Goal: Task Accomplishment & Management: Manage account settings

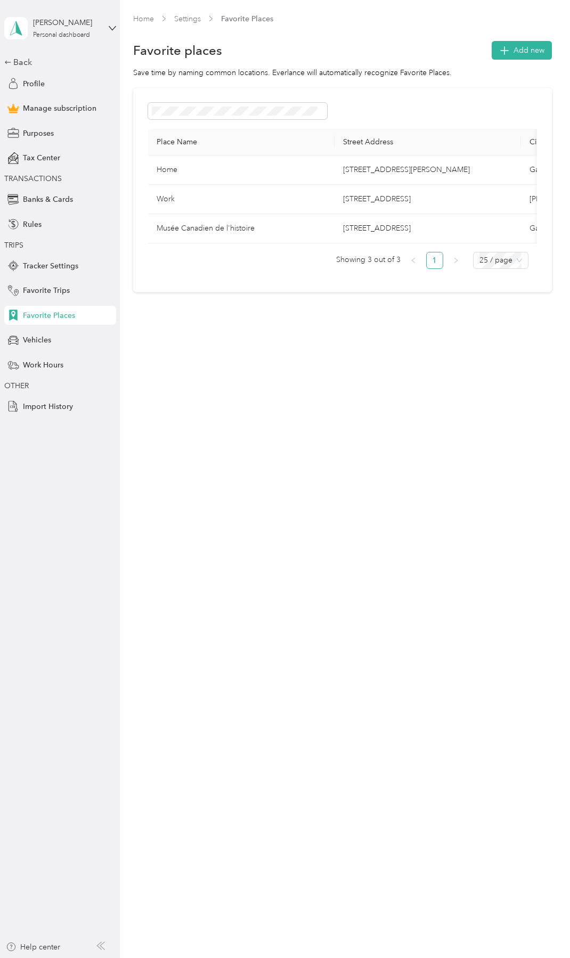
click at [143, 26] on div "Home Settings Favorite Places" at bounding box center [342, 23] width 419 height 21
click at [150, 17] on link "Home" at bounding box center [143, 18] width 21 height 9
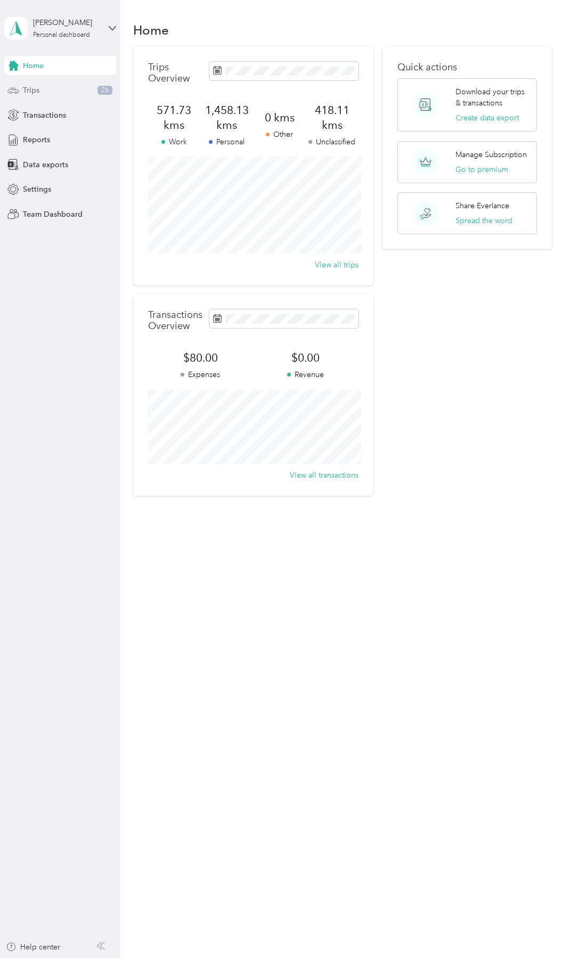
click at [36, 88] on span "Trips" at bounding box center [31, 90] width 17 height 11
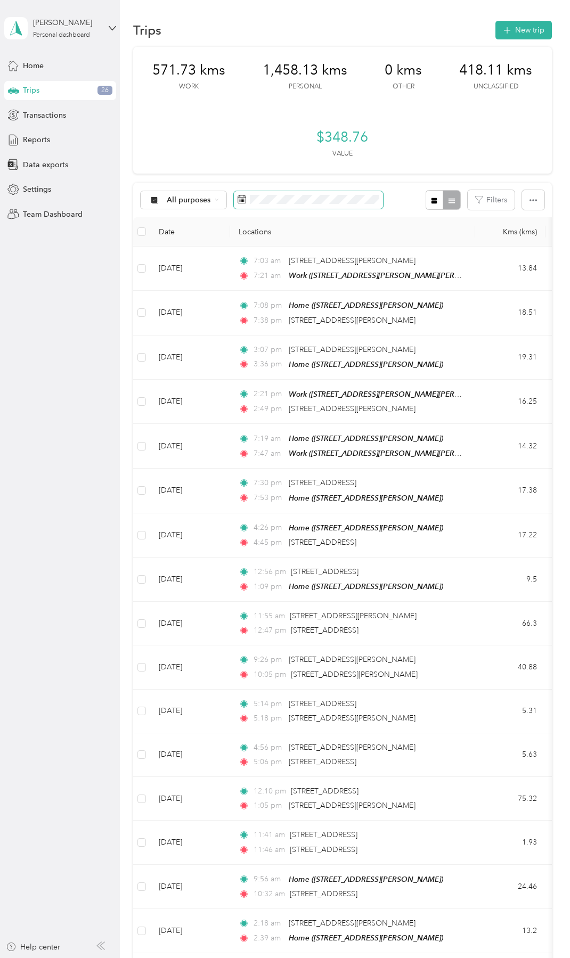
click at [302, 207] on span at bounding box center [308, 200] width 149 height 18
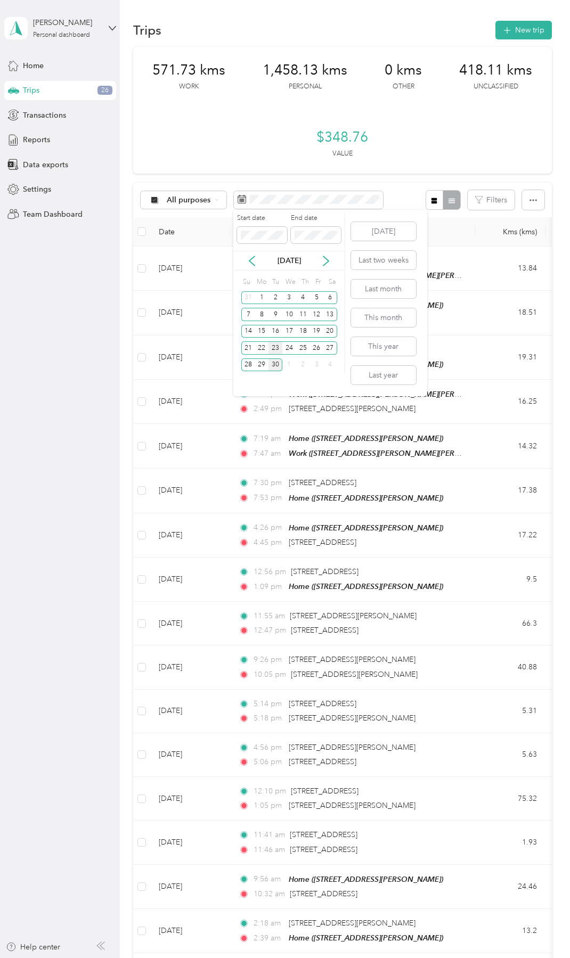
click at [278, 346] on div "23" at bounding box center [275, 347] width 14 height 13
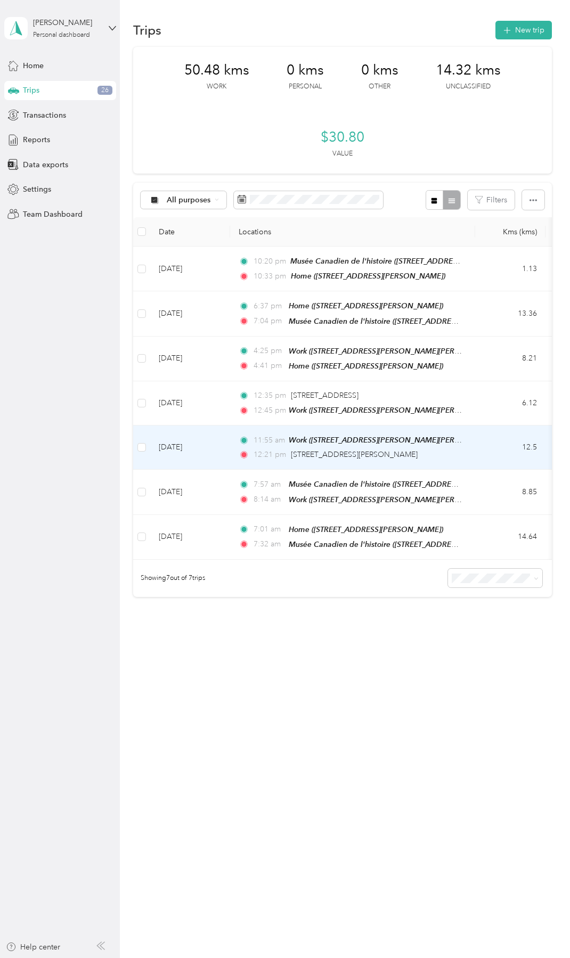
click at [288, 444] on div "11:55 am Work ([STREET_ADDRESS][PERSON_NAME]) 12:21 pm [STREET_ADDRESS][PERSON_…" at bounding box center [351, 447] width 224 height 27
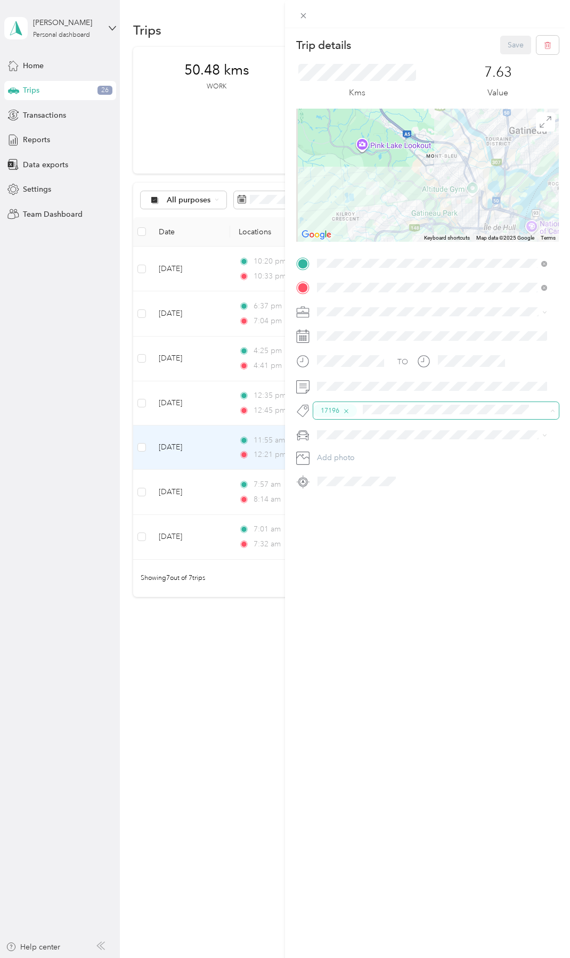
click at [346, 414] on icon "button" at bounding box center [346, 411] width 7 height 7
click at [503, 50] on button "Save" at bounding box center [515, 45] width 31 height 19
